Goal: Task Accomplishment & Management: Manage account settings

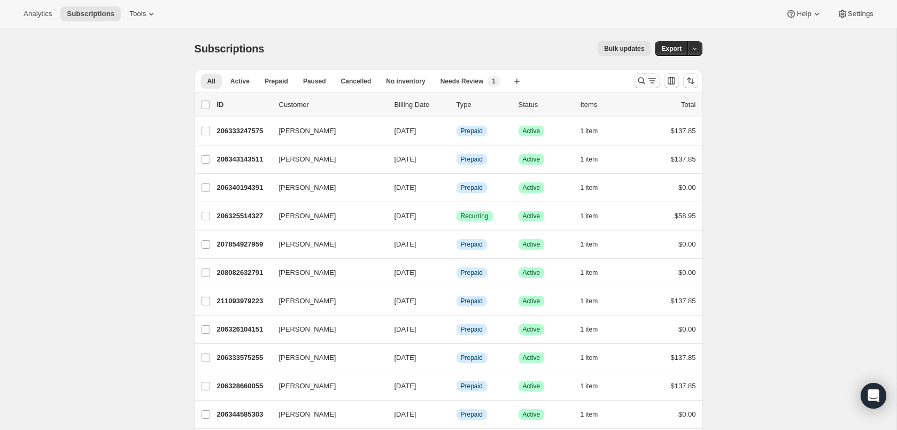
click at [651, 75] on button "Search and filter results" at bounding box center [647, 80] width 26 height 15
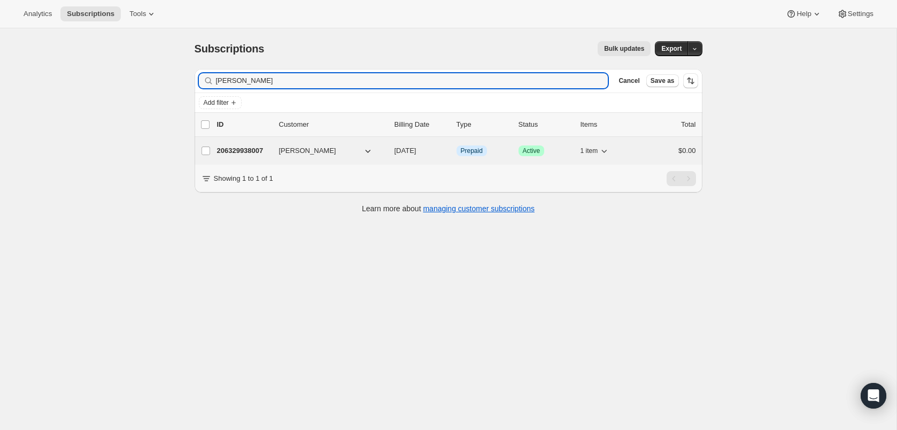
type input "[PERSON_NAME]"
click at [259, 152] on p "206329938007" at bounding box center [243, 150] width 53 height 11
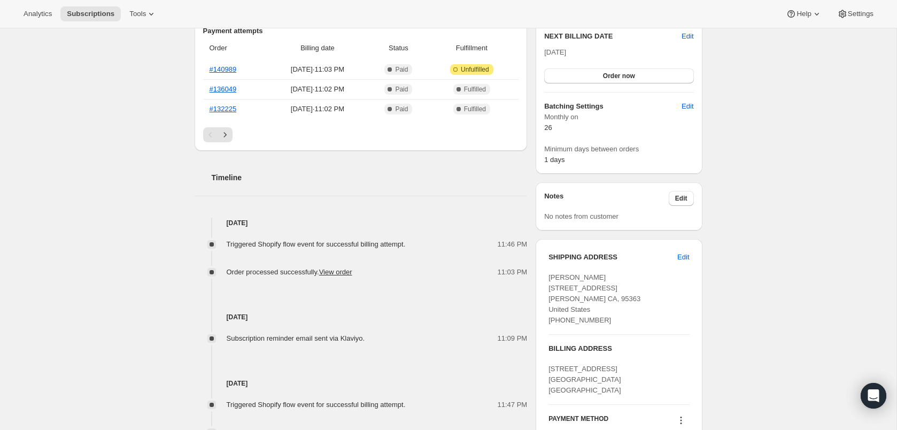
scroll to position [287, 0]
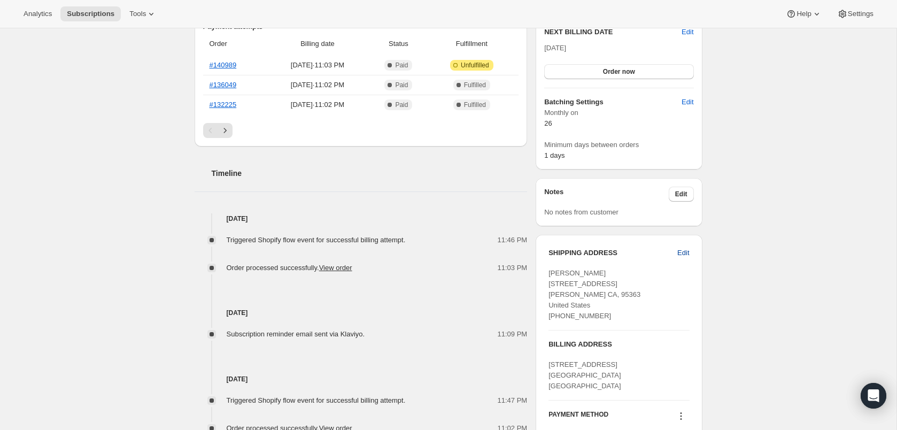
click at [681, 252] on span "Edit" at bounding box center [683, 252] width 12 height 11
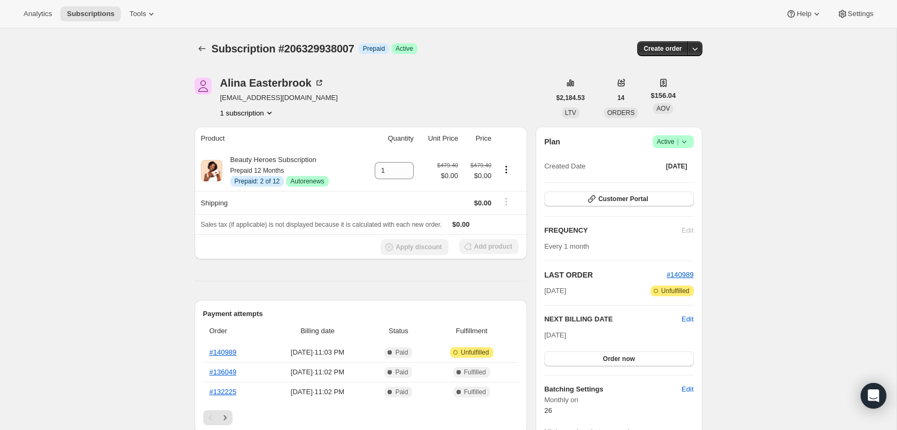
select select "[GEOGRAPHIC_DATA]"
select select "CA"
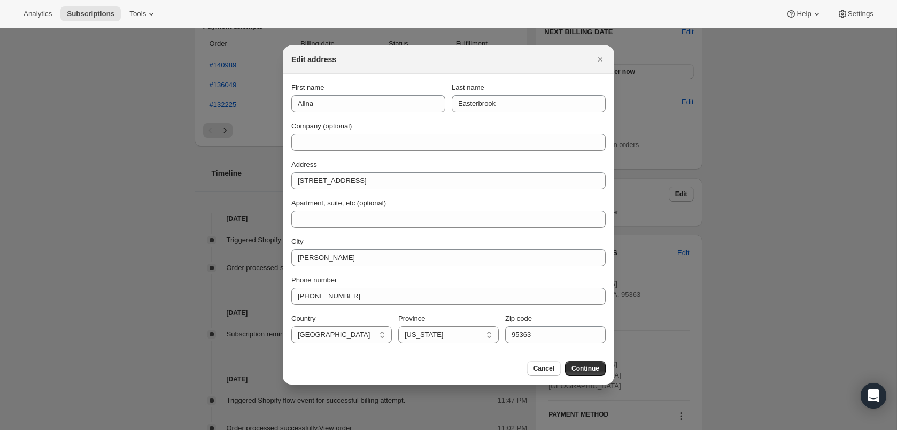
click at [351, 191] on div "First name [PERSON_NAME] Last name [PERSON_NAME] Company (optional) Address [ST…" at bounding box center [448, 212] width 314 height 261
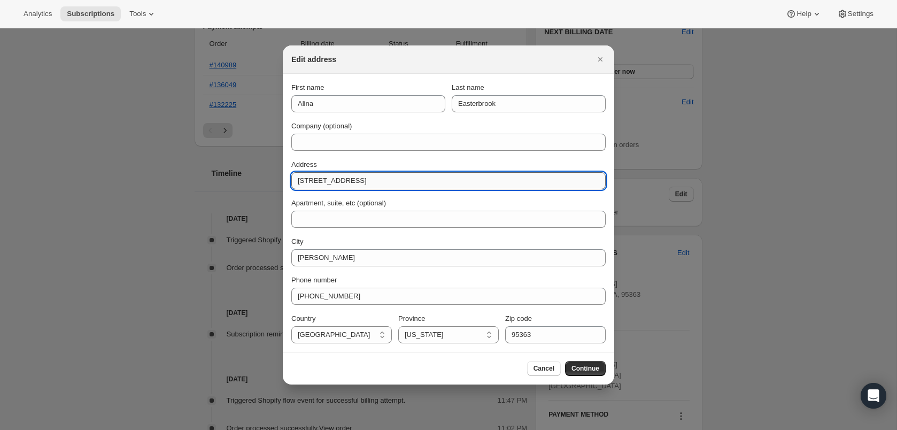
click at [351, 185] on input "[STREET_ADDRESS]" at bounding box center [448, 180] width 314 height 17
click at [597, 63] on icon "Close" at bounding box center [600, 59] width 11 height 11
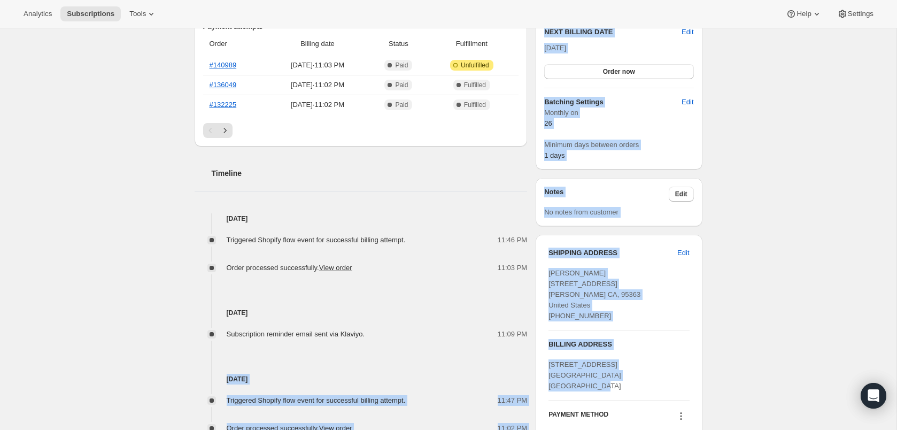
drag, startPoint x: 591, startPoint y: 388, endPoint x: 524, endPoint y: 357, distance: 73.6
click at [522, 360] on div "[PERSON_NAME] [EMAIL_ADDRESS][DOMAIN_NAME] 1 subscription $2,184.53 LTV 14 ORDE…" at bounding box center [444, 200] width 516 height 854
click at [532, 358] on div "[PERSON_NAME] [EMAIL_ADDRESS][DOMAIN_NAME] 1 subscription $2,184.53 LTV 14 ORDE…" at bounding box center [444, 200] width 516 height 854
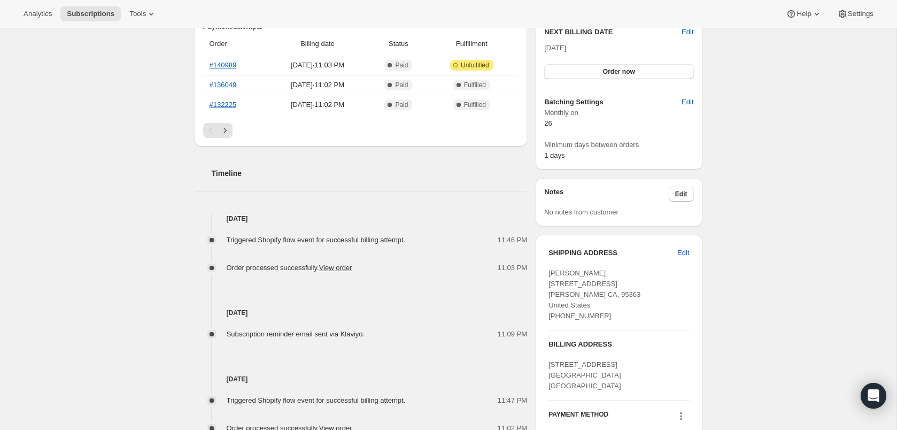
drag, startPoint x: 604, startPoint y: 375, endPoint x: 601, endPoint y: 381, distance: 6.5
click at [601, 380] on div "[STREET_ADDRESS] [GEOGRAPHIC_DATA] [GEOGRAPHIC_DATA]" at bounding box center [618, 375] width 141 height 32
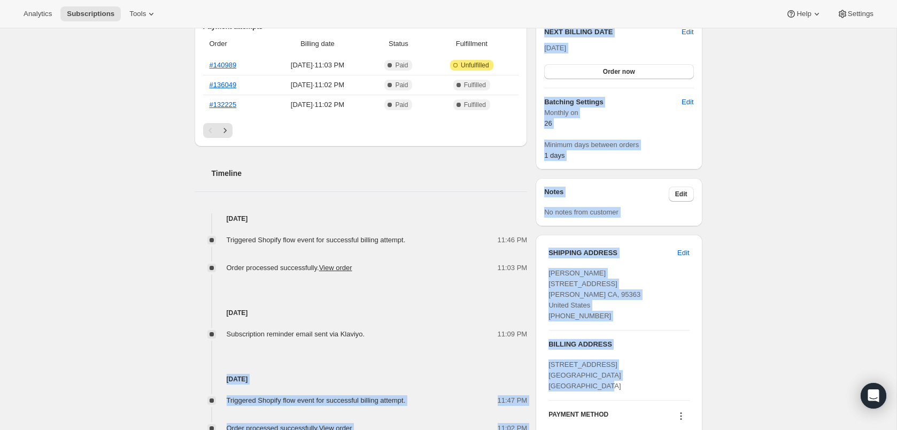
drag, startPoint x: 600, startPoint y: 388, endPoint x: 517, endPoint y: 351, distance: 90.2
click at [517, 351] on div "[PERSON_NAME] [EMAIL_ADDRESS][DOMAIN_NAME] 1 subscription $2,184.53 LTV 14 ORDE…" at bounding box center [444, 200] width 516 height 854
click at [612, 372] on span "[STREET_ADDRESS] [GEOGRAPHIC_DATA] [GEOGRAPHIC_DATA]" at bounding box center [584, 374] width 72 height 29
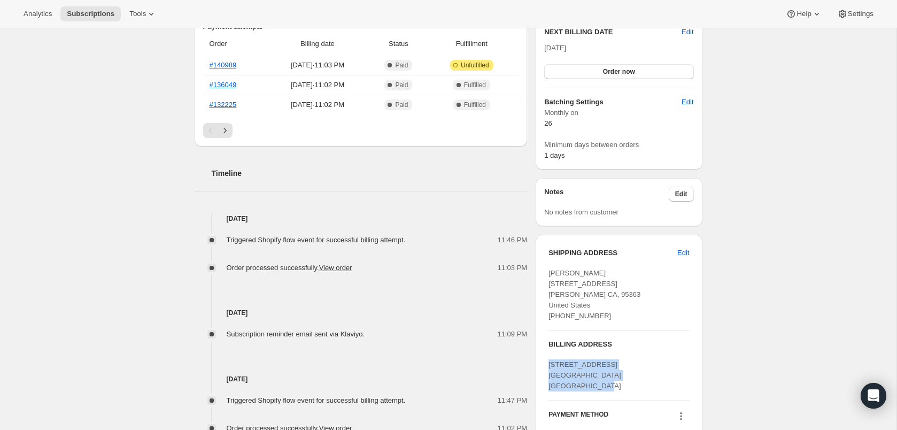
drag, startPoint x: 602, startPoint y: 385, endPoint x: 539, endPoint y: 363, distance: 66.9
click at [539, 363] on div "SHIPPING ADDRESS Edit [PERSON_NAME] [STREET_ADDRESS] [PERSON_NAME][GEOGRAPHIC_D…" at bounding box center [619, 349] width 166 height 229
copy span "[STREET_ADDRESS] [GEOGRAPHIC_DATA] [GEOGRAPHIC_DATA]"
click at [683, 249] on span "Edit" at bounding box center [683, 252] width 12 height 11
select select "[GEOGRAPHIC_DATA]"
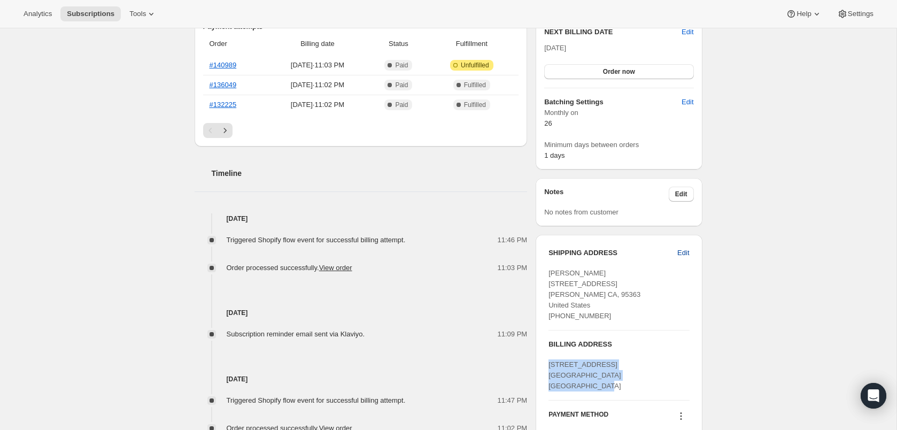
select select "CA"
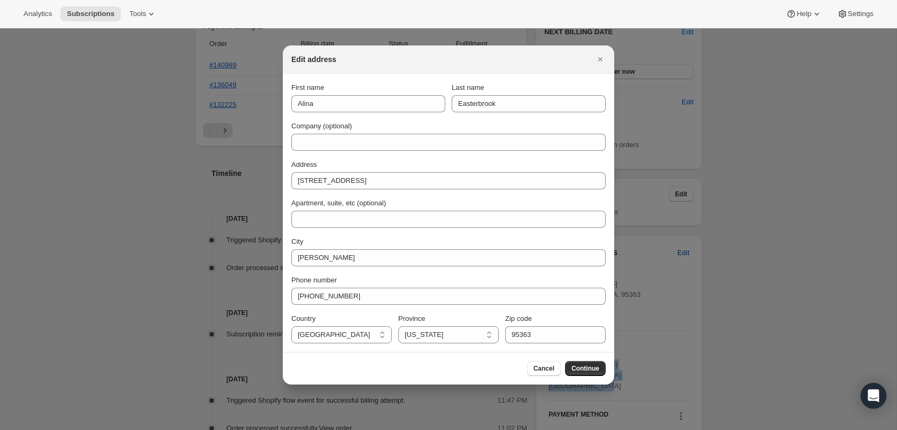
scroll to position [0, 0]
click at [358, 170] on div "Address [STREET_ADDRESS]" at bounding box center [448, 174] width 314 height 30
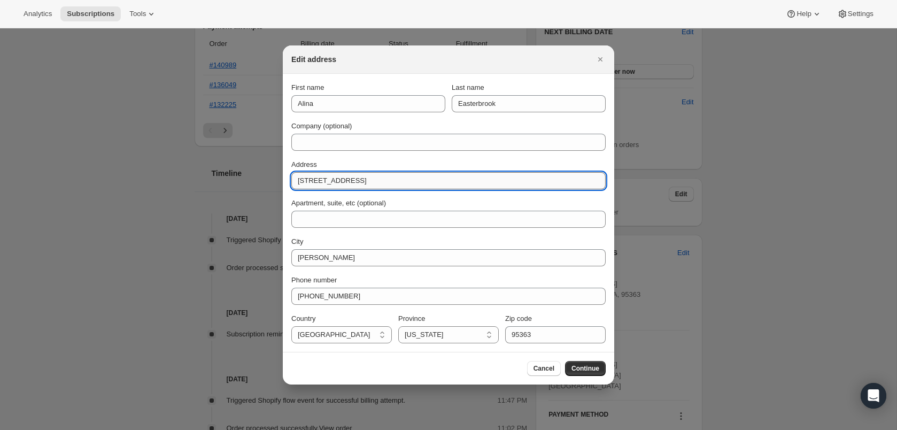
click at [359, 173] on input "[STREET_ADDRESS]" at bounding box center [448, 180] width 314 height 17
click at [358, 175] on input "[STREET_ADDRESS]" at bounding box center [448, 180] width 314 height 17
paste input "[STREET_ADDRESS] [GEOGRAPHIC_DATA] [GEOGRAPHIC_DATA]"
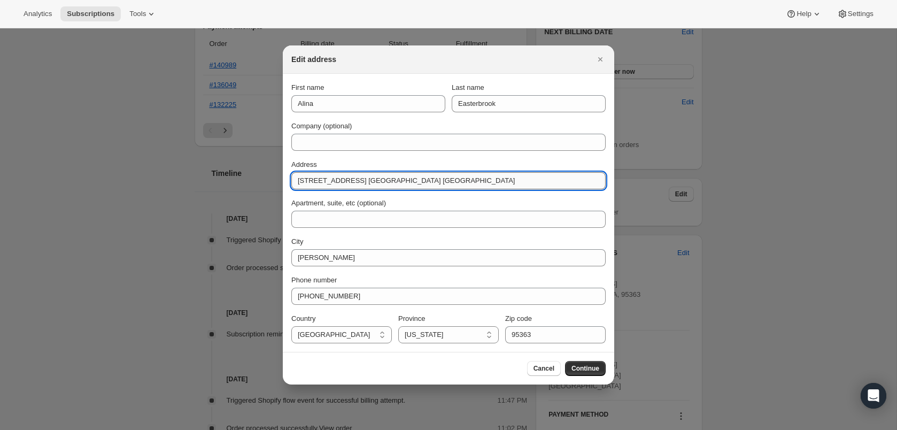
drag, startPoint x: 490, startPoint y: 177, endPoint x: 361, endPoint y: 180, distance: 128.3
click at [361, 180] on input "[STREET_ADDRESS] [GEOGRAPHIC_DATA] [GEOGRAPHIC_DATA]" at bounding box center [448, 180] width 314 height 17
click at [360, 182] on input "[STREET_ADDRESS] [GEOGRAPHIC_DATA] [GEOGRAPHIC_DATA]" at bounding box center [448, 180] width 314 height 17
drag, startPoint x: 358, startPoint y: 180, endPoint x: 602, endPoint y: 199, distance: 245.5
click at [602, 199] on div "First name [PERSON_NAME] Last name [PERSON_NAME] Company (optional) Address [ST…" at bounding box center [448, 212] width 314 height 261
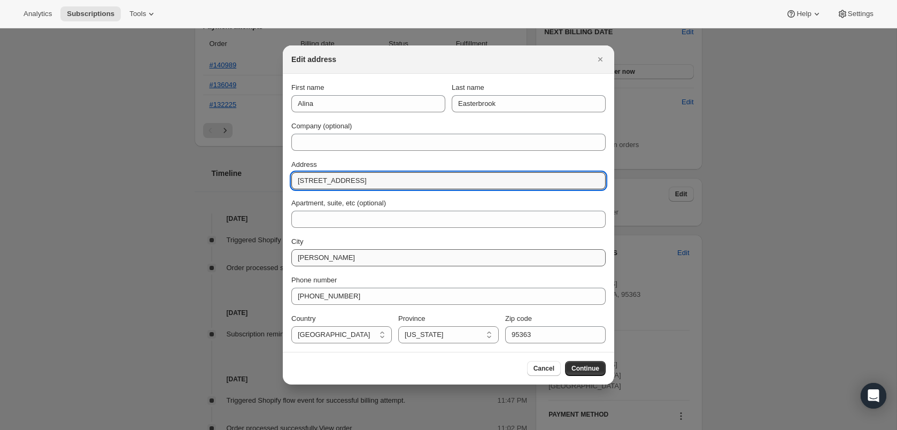
type input "[STREET_ADDRESS]"
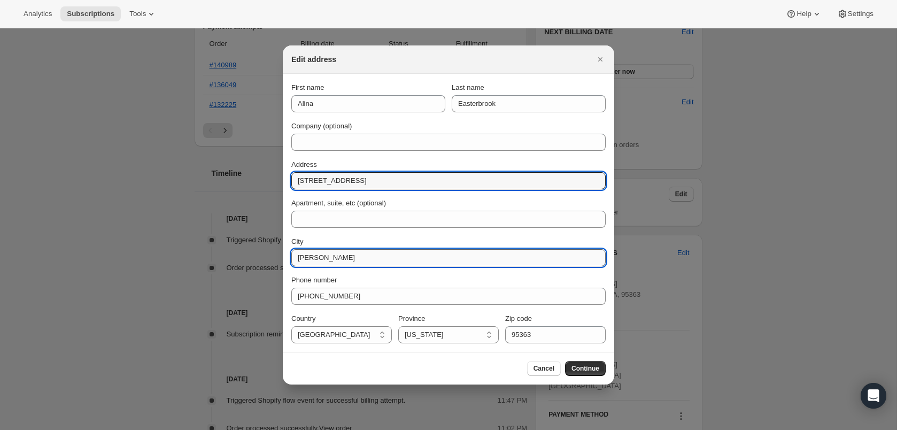
click at [349, 254] on input "[PERSON_NAME]" at bounding box center [448, 257] width 314 height 17
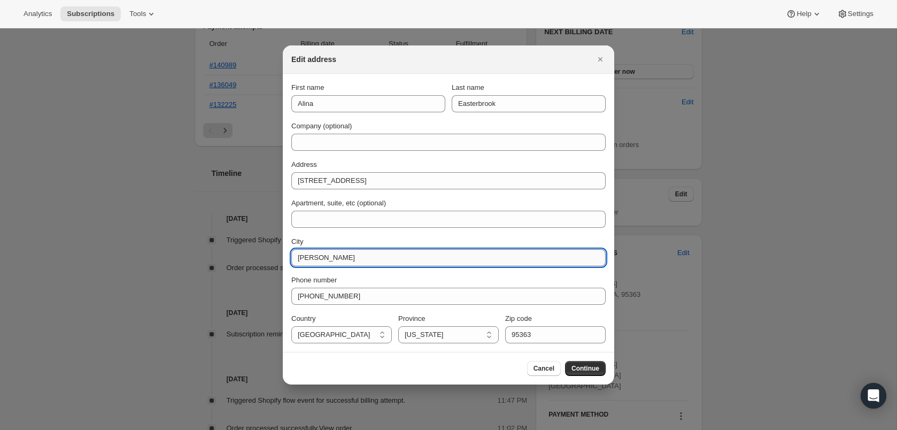
click at [349, 253] on input "[PERSON_NAME]" at bounding box center [448, 257] width 314 height 17
paste input "[GEOGRAPHIC_DATA] [GEOGRAPHIC_DATA]"
drag, startPoint x: 335, startPoint y: 258, endPoint x: 549, endPoint y: 267, distance: 214.0
click at [549, 267] on div "First name [PERSON_NAME] Last name [PERSON_NAME] Company (optional) Address [ST…" at bounding box center [448, 212] width 314 height 261
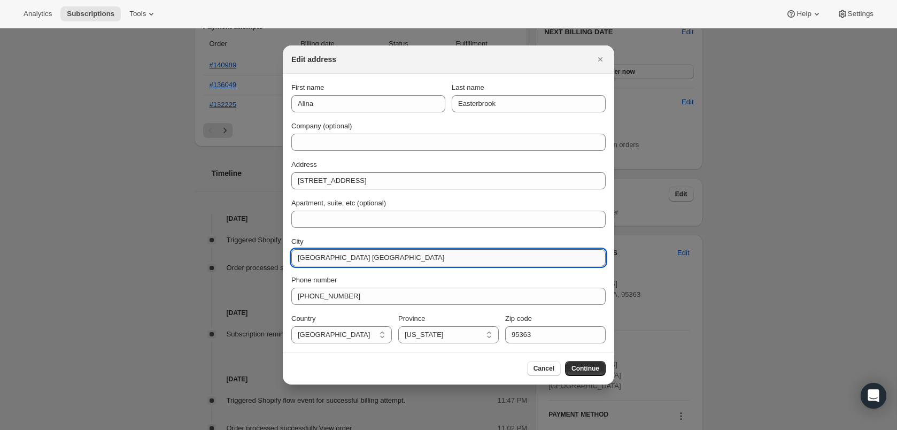
click at [428, 252] on input "[GEOGRAPHIC_DATA] [GEOGRAPHIC_DATA]" at bounding box center [448, 257] width 314 height 17
drag, startPoint x: 340, startPoint y: 259, endPoint x: 604, endPoint y: 258, distance: 264.0
click at [604, 258] on input "[GEOGRAPHIC_DATA] [GEOGRAPHIC_DATA]" at bounding box center [448, 257] width 314 height 17
drag, startPoint x: 340, startPoint y: 256, endPoint x: 510, endPoint y: 258, distance: 170.0
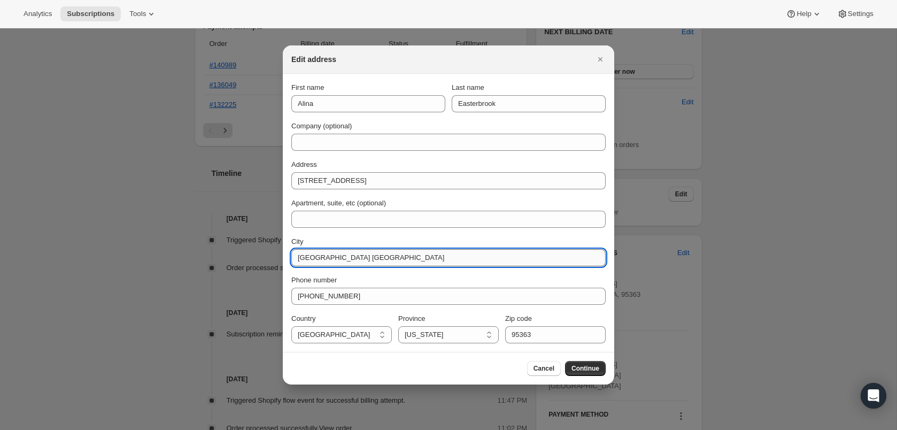
click at [509, 258] on input "[GEOGRAPHIC_DATA] [GEOGRAPHIC_DATA]" at bounding box center [448, 257] width 314 height 17
type input "Woodbridge"
click at [446, 333] on select "[US_STATE] [US_STATE] [US_STATE] [US_STATE] [US_STATE] Armed Forces Americas Ar…" at bounding box center [448, 334] width 100 height 17
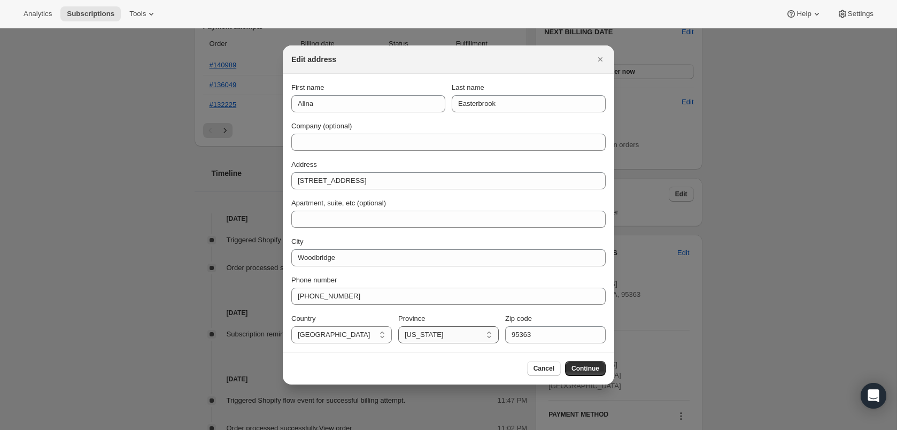
select select "NJ"
click at [562, 328] on input "95363" at bounding box center [555, 334] width 100 height 17
paste input "NJ 07095 [GEOGRAPHIC_DATA]"
drag, startPoint x: 596, startPoint y: 332, endPoint x: 544, endPoint y: 332, distance: 52.4
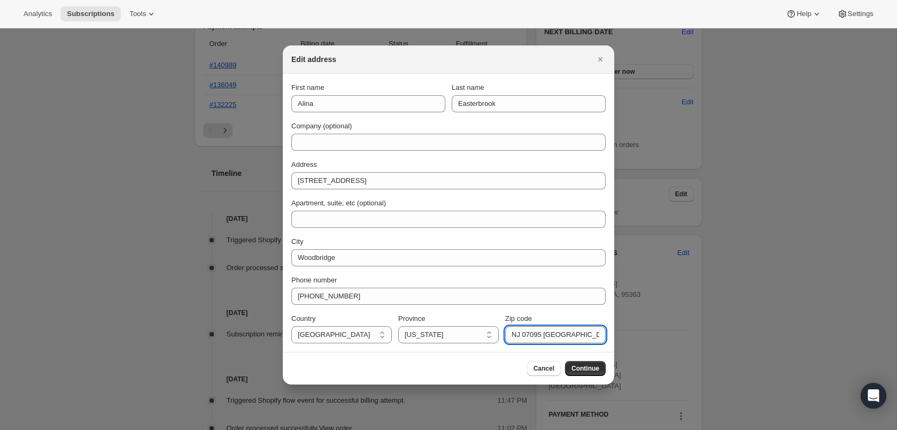
click at [544, 332] on input "NJ 07095 [GEOGRAPHIC_DATA]" at bounding box center [555, 334] width 100 height 17
type input "07095"
click at [570, 370] on button "Continue" at bounding box center [585, 368] width 41 height 15
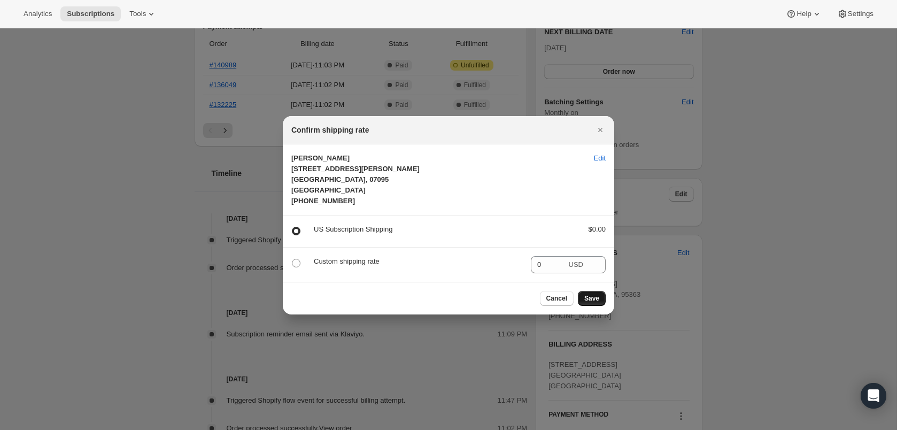
click at [595, 305] on button "Save" at bounding box center [592, 298] width 28 height 15
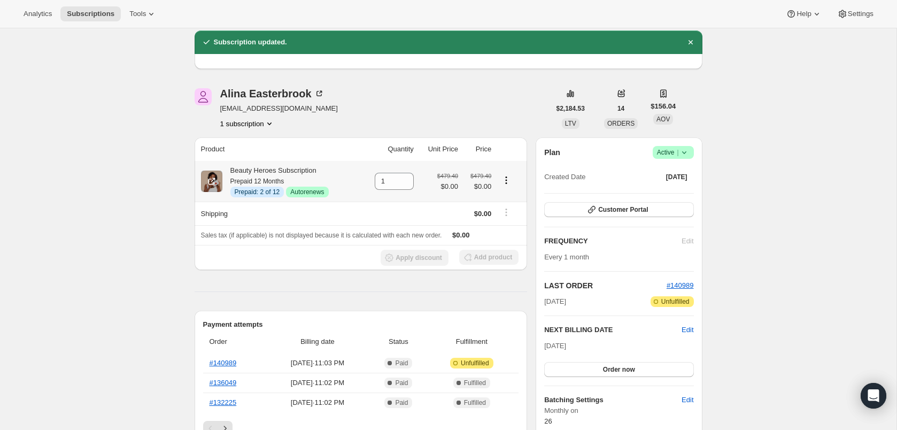
scroll to position [40, 0]
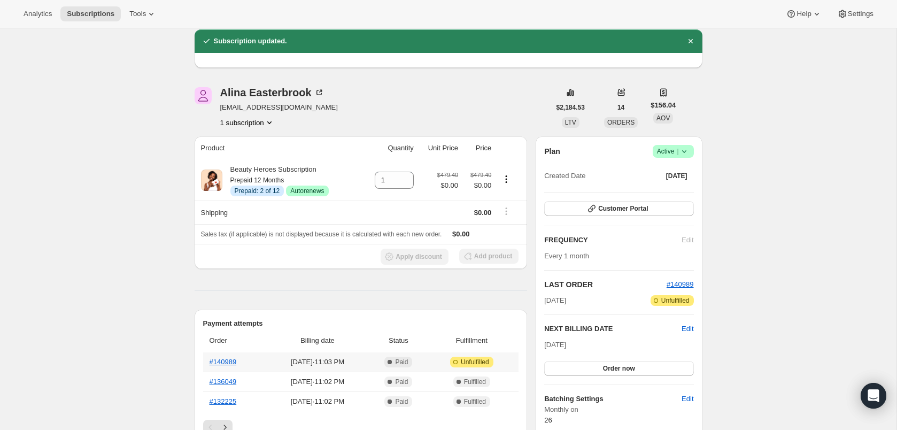
click at [227, 366] on th "#140989" at bounding box center [234, 361] width 63 height 19
click at [220, 360] on link "#140989" at bounding box center [223, 362] width 27 height 8
